Goal: Information Seeking & Learning: Learn about a topic

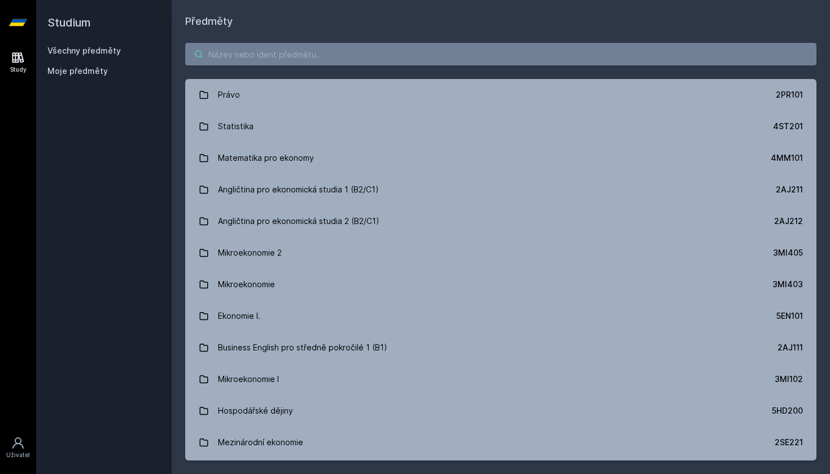
click at [303, 58] on input "search" at bounding box center [500, 54] width 631 height 23
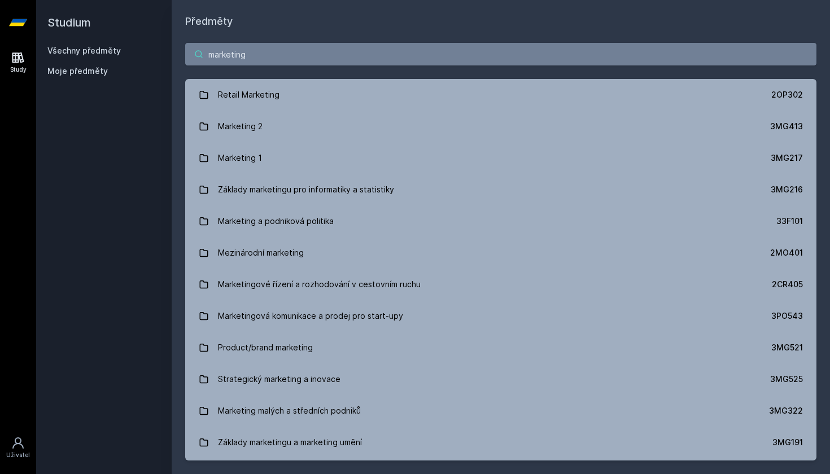
type input "marketing"
click at [265, 66] on div "marketing Retail Marketing 2OP302 Marketing 2 3MG413 Marketing 1 3MG217 Základy…" at bounding box center [501, 251] width 658 height 445
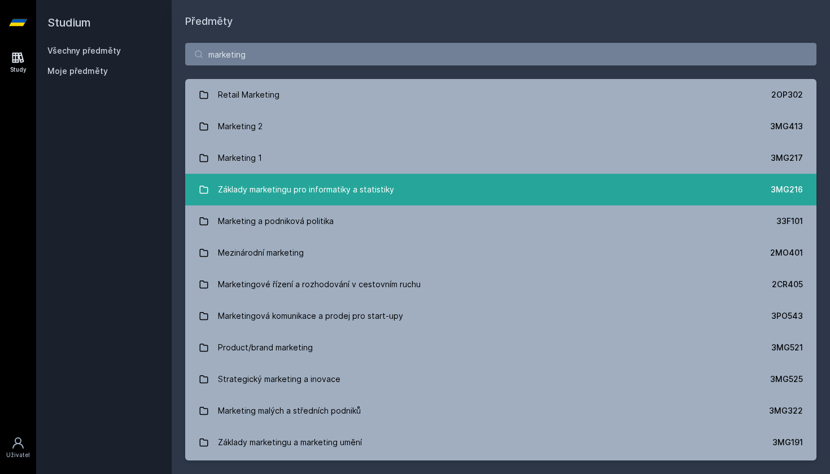
click at [261, 195] on div "Základy marketingu pro informatiky a statistiky" at bounding box center [306, 189] width 176 height 23
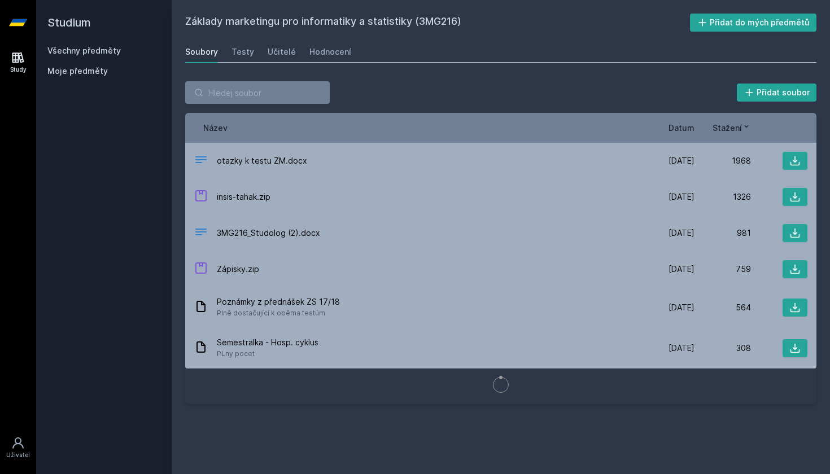
click at [253, 56] on div "Soubory Testy Učitelé Hodnocení" at bounding box center [500, 52] width 631 height 23
click at [250, 53] on div "Testy" at bounding box center [243, 51] width 23 height 11
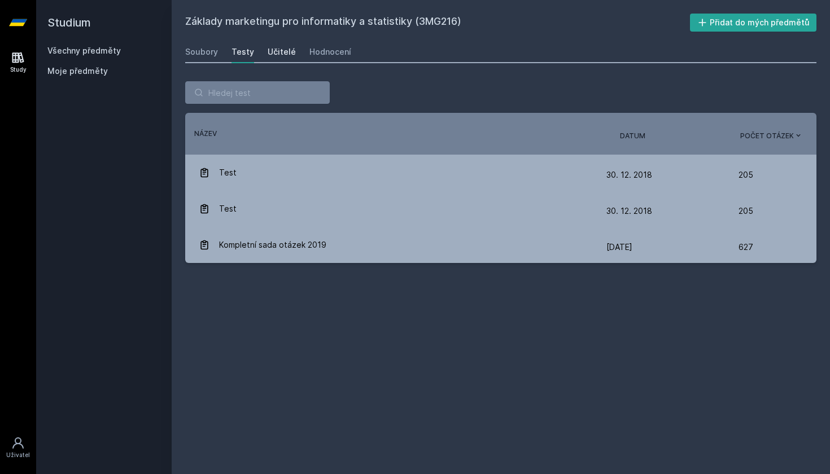
click at [290, 50] on div "Učitelé" at bounding box center [282, 51] width 28 height 11
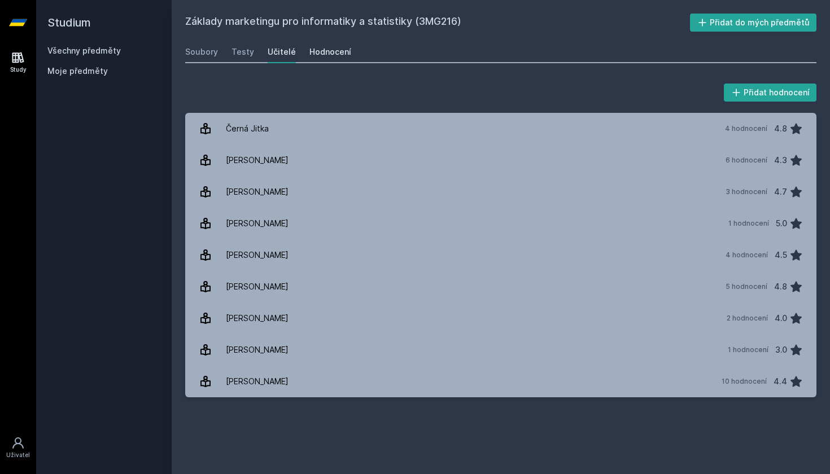
click at [329, 53] on div "Hodnocení" at bounding box center [330, 51] width 42 height 11
click at [214, 48] on div "Soubory" at bounding box center [201, 51] width 33 height 11
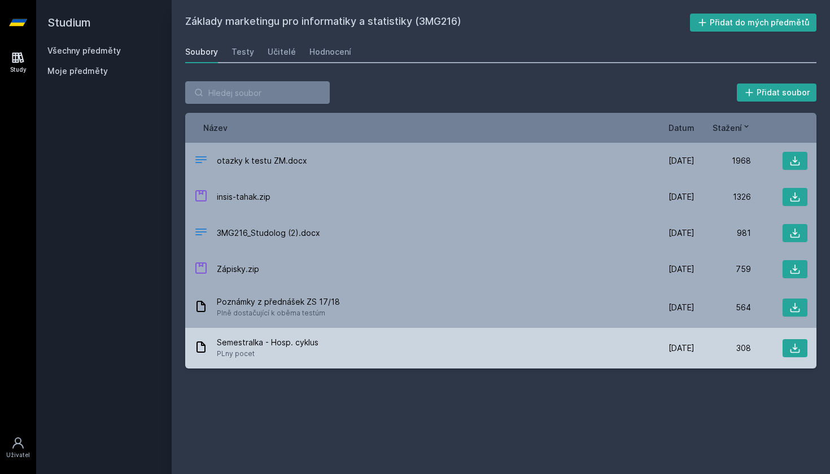
click at [264, 352] on span "PLny pocet" at bounding box center [268, 353] width 102 height 11
click at [789, 347] on icon at bounding box center [794, 348] width 11 height 11
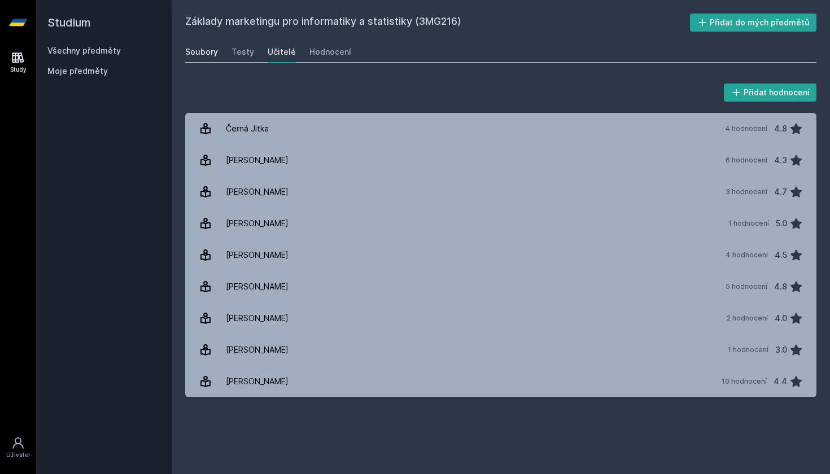
click at [198, 59] on link "Soubory" at bounding box center [201, 52] width 33 height 23
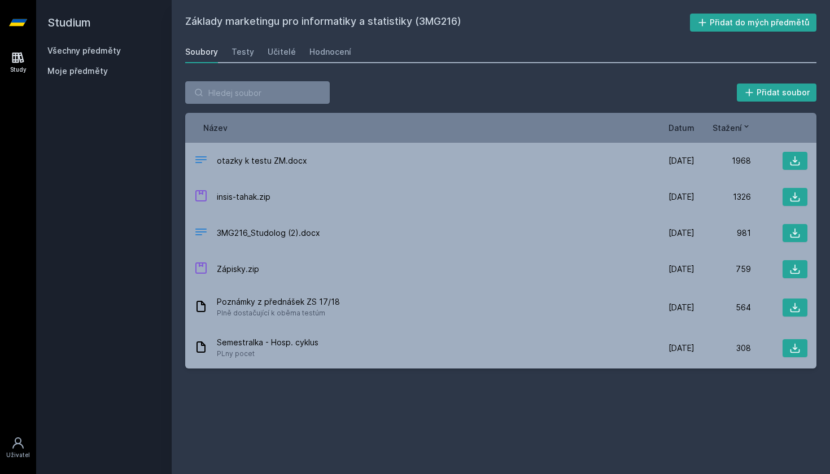
click at [205, 45] on link "Soubory" at bounding box center [201, 52] width 33 height 23
click at [20, 61] on icon at bounding box center [18, 58] width 12 height 11
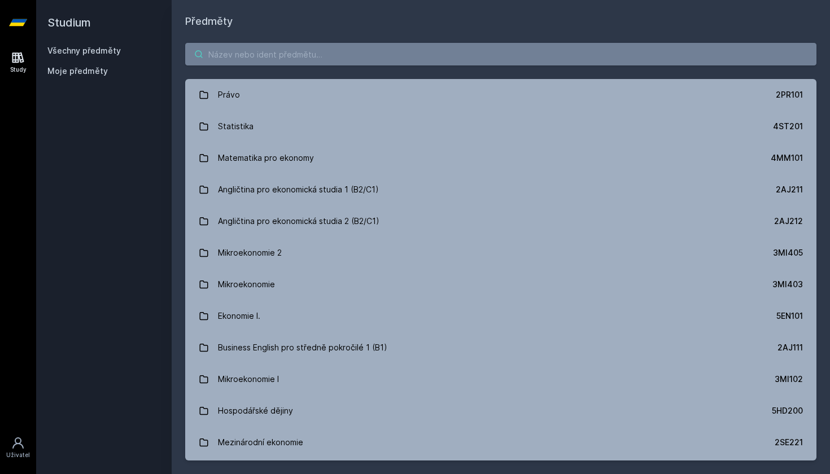
click at [283, 54] on input "search" at bounding box center [500, 54] width 631 height 23
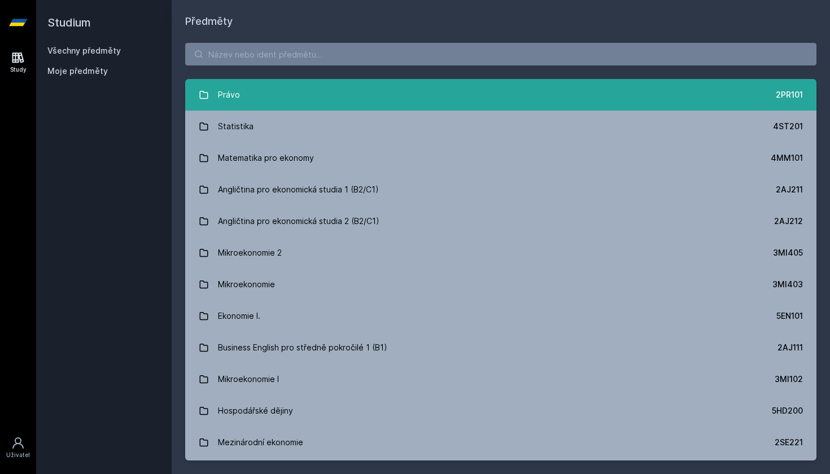
click at [232, 90] on div "Právo" at bounding box center [229, 95] width 22 height 23
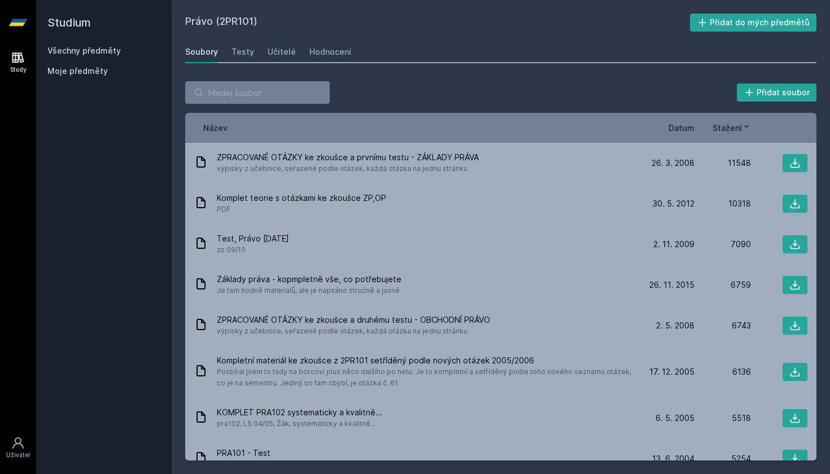
click at [253, 49] on div "Soubory Testy Učitelé Hodnocení" at bounding box center [500, 52] width 631 height 23
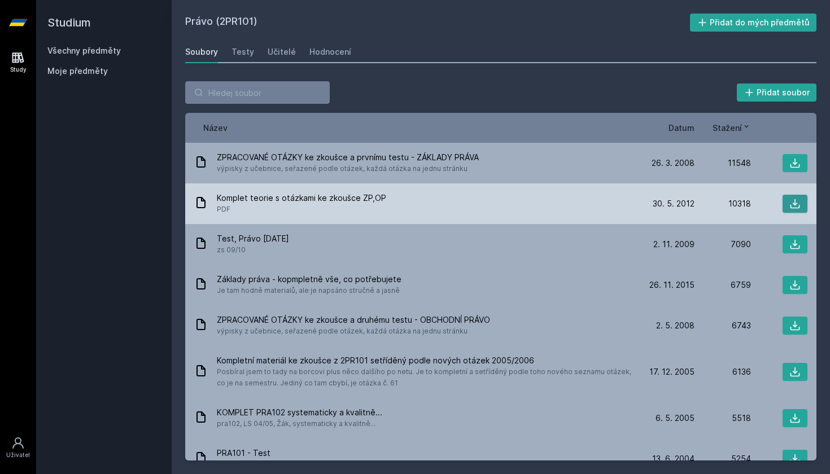
click at [801, 199] on button at bounding box center [795, 204] width 25 height 18
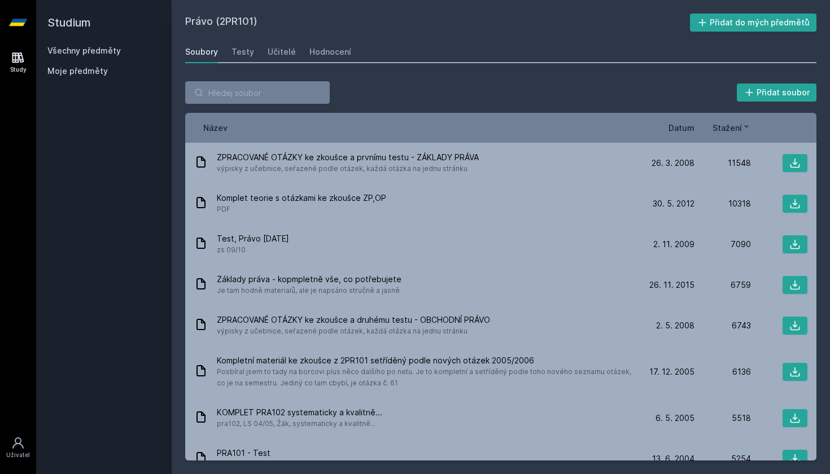
click at [692, 129] on span "Datum" at bounding box center [682, 128] width 26 height 12
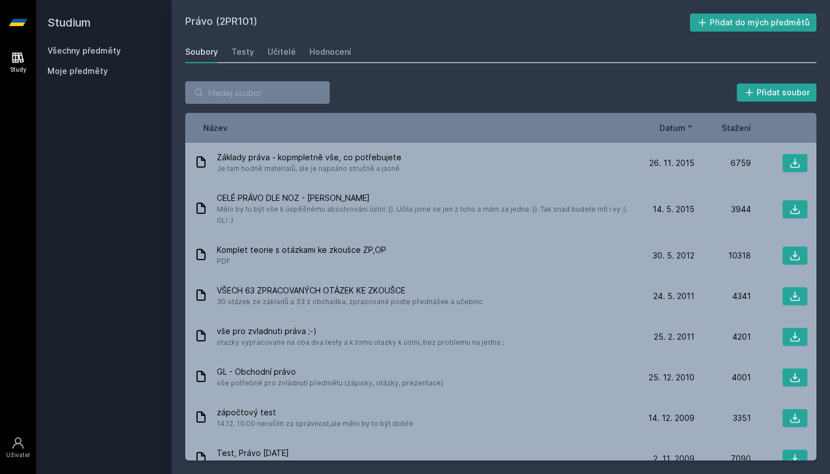
click at [692, 129] on icon at bounding box center [690, 126] width 9 height 9
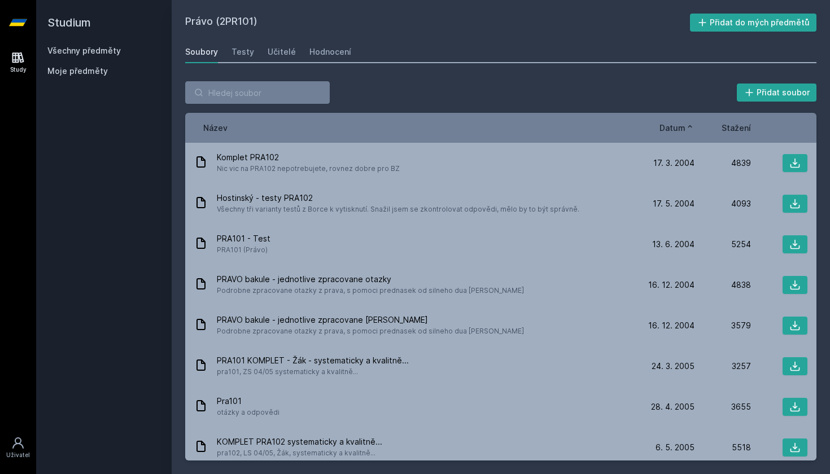
click at [692, 129] on icon at bounding box center [690, 126] width 9 height 9
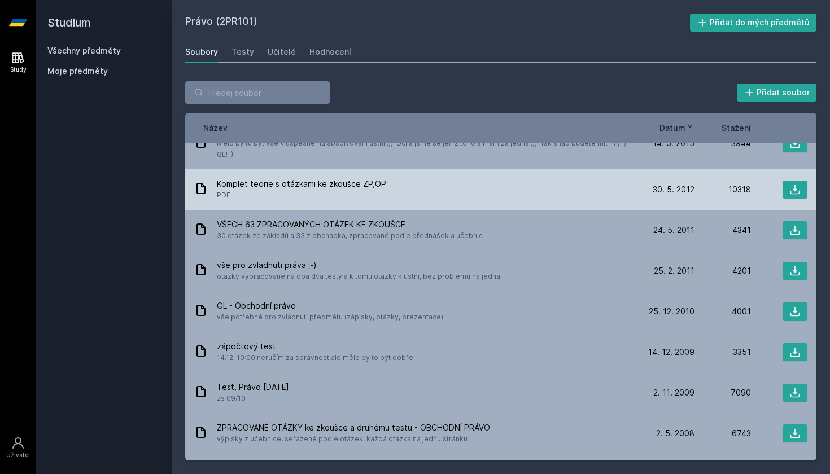
scroll to position [69, 0]
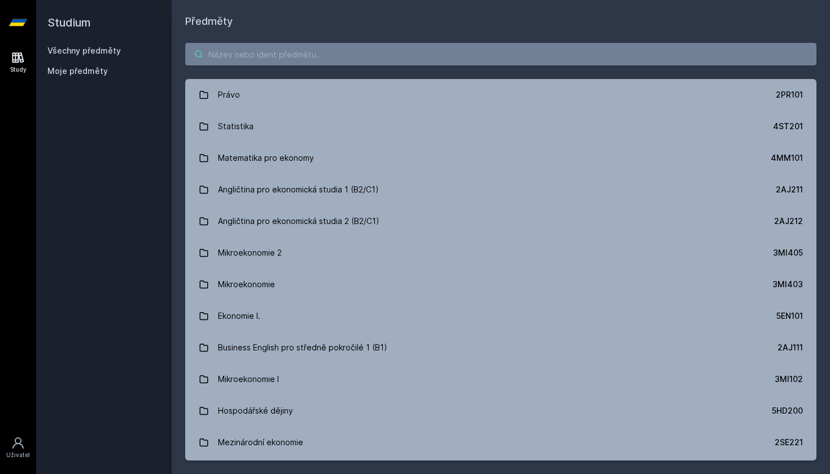
click at [333, 43] on div "Právo 2PR101 Statistika 4ST201 Matematika pro ekonomy 4MM101 Angličtina pro eko…" at bounding box center [501, 251] width 658 height 445
click at [333, 43] on input "search" at bounding box center [500, 54] width 631 height 23
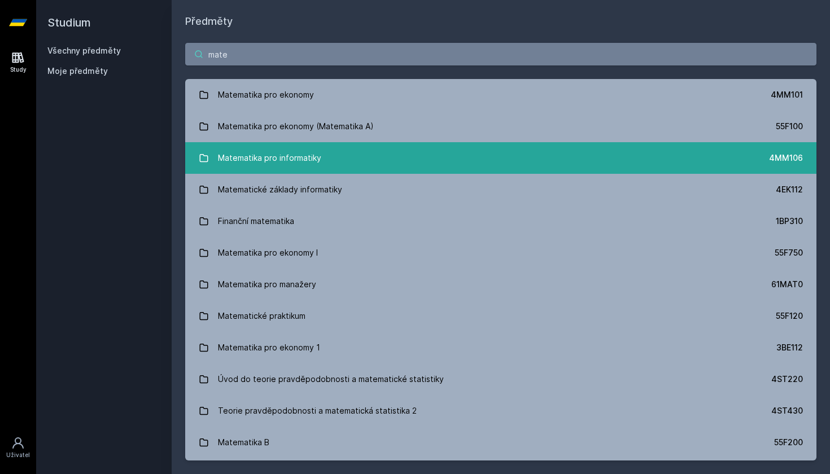
type input "mate"
click at [316, 152] on div "Matematika pro informatiky" at bounding box center [269, 158] width 103 height 23
